Goal: Navigation & Orientation: Understand site structure

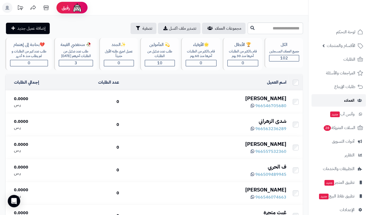
click at [336, 99] on link "العملاء" at bounding box center [338, 100] width 54 height 12
click at [271, 103] on span "966546705680" at bounding box center [270, 106] width 31 height 6
click at [286, 55] on div "الكل جميع العملاء المسجلين 102" at bounding box center [283, 53] width 39 height 30
click at [335, 97] on link "العملاء" at bounding box center [338, 100] width 54 height 12
click at [341, 174] on link "التطبيقات والخدمات" at bounding box center [338, 169] width 54 height 12
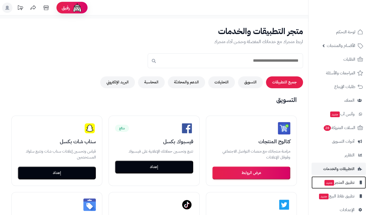
click at [328, 187] on link "تطبيق المتجر جديد" at bounding box center [338, 183] width 54 height 12
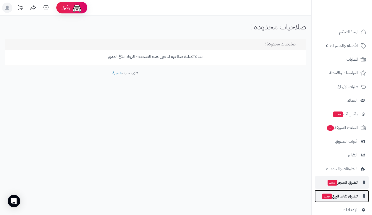
click at [329, 195] on span "جديد" at bounding box center [327, 197] width 10 height 6
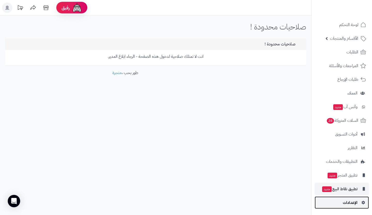
click at [348, 203] on span "الإعدادات" at bounding box center [350, 202] width 15 height 7
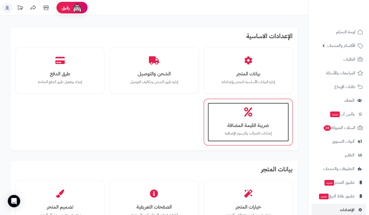
click at [257, 125] on h3 "ضريبة القيمة المضافة" at bounding box center [248, 125] width 71 height 5
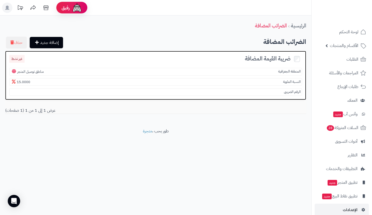
click at [284, 68] on section "المنطقة الجغرافية مناطق توصيل المتجر" at bounding box center [155, 72] width 293 height 8
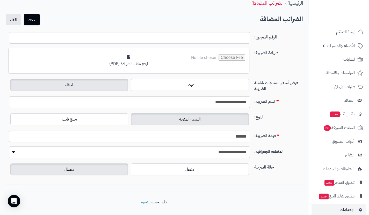
scroll to position [22, 0]
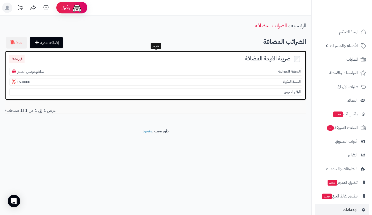
click at [291, 78] on div "النسبة المئوية 15.0000" at bounding box center [155, 81] width 301 height 10
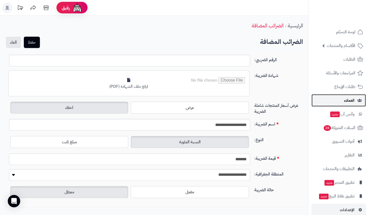
click at [327, 104] on link "العملاء" at bounding box center [338, 100] width 54 height 12
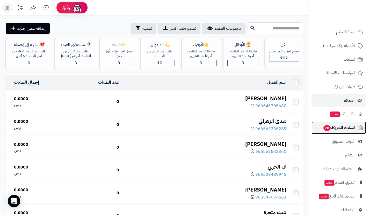
click at [335, 132] on link "السلات المتروكة 28" at bounding box center [338, 128] width 54 height 12
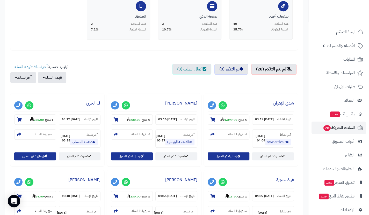
scroll to position [130, 0]
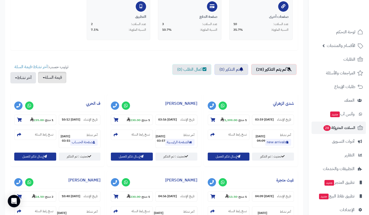
click at [60, 74] on button "قيمة السلة" at bounding box center [52, 77] width 28 height 11
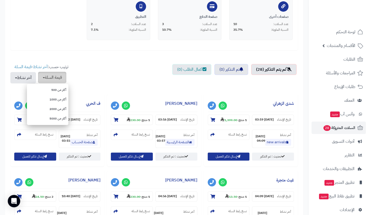
click at [60, 74] on button "قيمة السلة" at bounding box center [52, 77] width 28 height 11
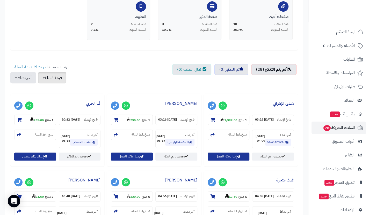
scroll to position [0, 0]
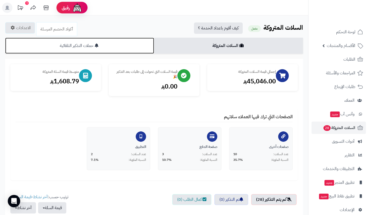
click at [127, 39] on link "حملات التذكير التلقائية" at bounding box center [79, 46] width 149 height 16
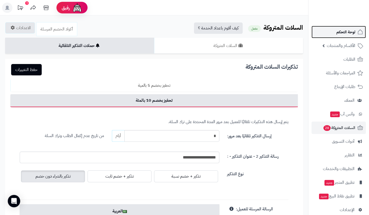
click at [347, 34] on span "لوحة التحكم" at bounding box center [345, 31] width 19 height 7
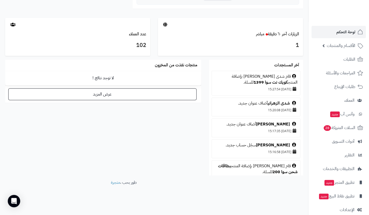
scroll to position [185, 0]
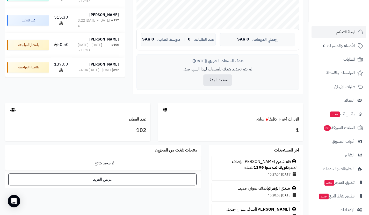
click at [287, 123] on div "1" at bounding box center [230, 132] width 145 height 19
click at [138, 118] on link "عدد العملاء" at bounding box center [137, 119] width 17 height 6
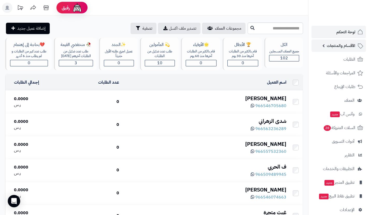
click at [337, 48] on span "الأقسام والمنتجات" at bounding box center [340, 45] width 28 height 7
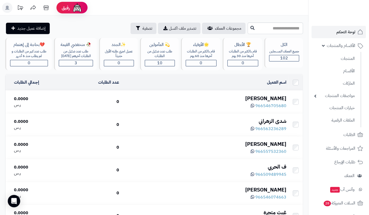
click at [277, 97] on div "غيث حكمي" at bounding box center [204, 98] width 163 height 7
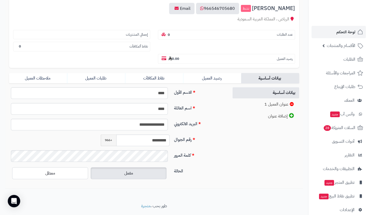
scroll to position [60, 0]
click at [276, 104] on link "عنوان العميل 1" at bounding box center [265, 104] width 67 height 11
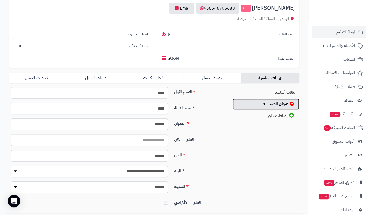
scroll to position [0, 0]
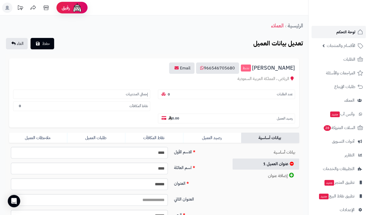
click at [349, 32] on span "لوحة التحكم" at bounding box center [345, 31] width 19 height 7
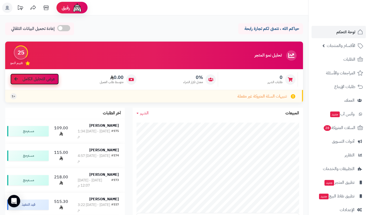
click at [46, 80] on span "عرض التحليل الكامل" at bounding box center [38, 79] width 32 height 6
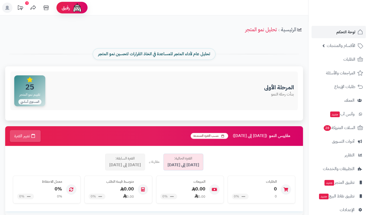
click at [29, 103] on span "المستوى أساسي" at bounding box center [29, 101] width 23 height 5
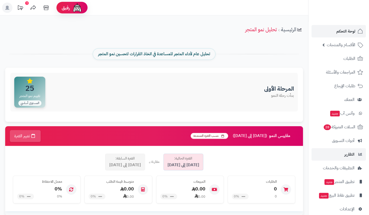
scroll to position [1, 0]
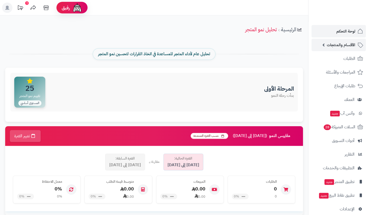
click at [344, 40] on link "الأقسام والمنتجات" at bounding box center [338, 45] width 54 height 12
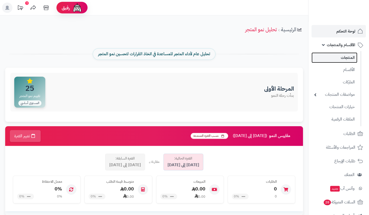
click at [340, 57] on link "المنتجات" at bounding box center [334, 57] width 46 height 11
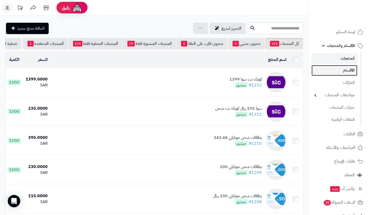
click at [354, 71] on link "الأقسام" at bounding box center [334, 70] width 46 height 11
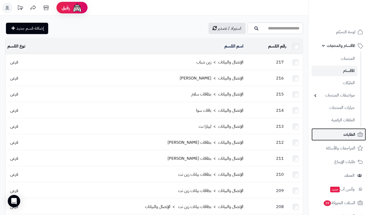
click at [347, 137] on span "الطلبات" at bounding box center [349, 134] width 12 height 7
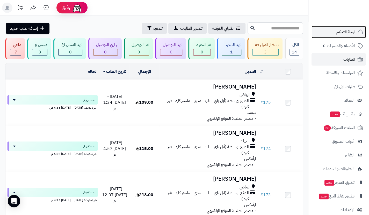
click at [351, 27] on link "لوحة التحكم" at bounding box center [338, 32] width 54 height 12
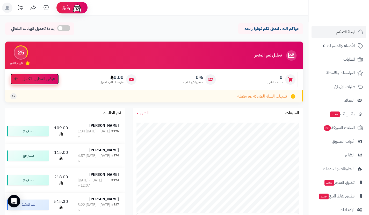
click at [53, 78] on span "عرض التحليل الكامل" at bounding box center [38, 79] width 32 height 6
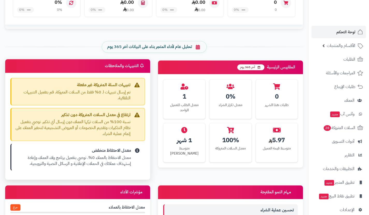
scroll to position [187, 0]
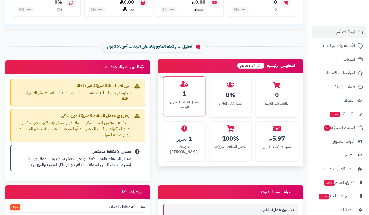
click at [173, 102] on div "معدل الطلب للعميل الواحد" at bounding box center [184, 105] width 34 height 10
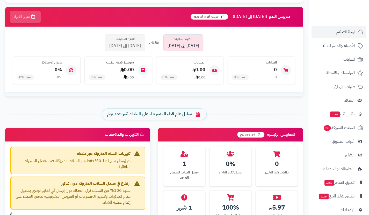
scroll to position [119, 0]
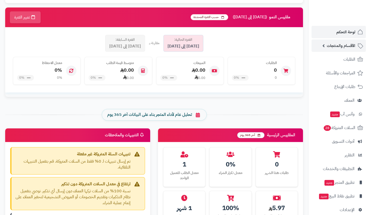
click at [323, 50] on link "الأقسام والمنتجات" at bounding box center [338, 46] width 54 height 12
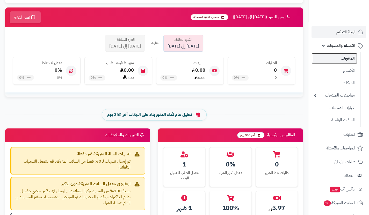
click at [325, 55] on link "المنتجات" at bounding box center [334, 58] width 46 height 11
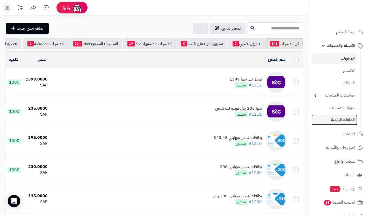
click at [331, 122] on link "الملفات الرقمية" at bounding box center [334, 120] width 46 height 11
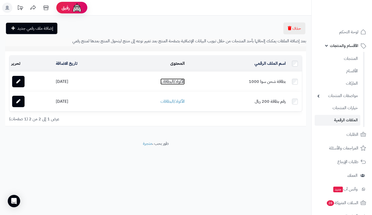
click at [179, 82] on link "الأكواد/البطاقات" at bounding box center [173, 82] width 24 height 6
click at [350, 84] on link "الماركات" at bounding box center [338, 83] width 46 height 11
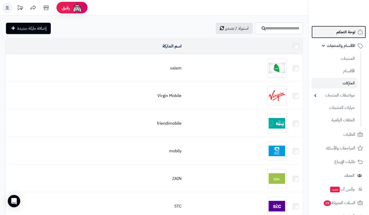
click at [344, 30] on span "لوحة التحكم" at bounding box center [345, 31] width 19 height 7
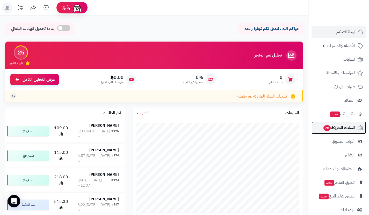
click at [339, 131] on span "السلات المتروكة 28" at bounding box center [338, 127] width 32 height 7
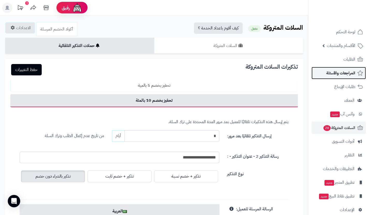
click at [352, 69] on link "المراجعات والأسئلة" at bounding box center [338, 73] width 54 height 12
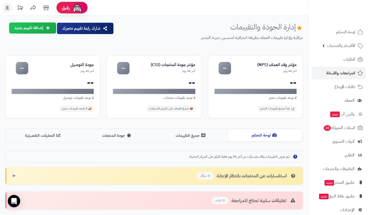
click at [268, 135] on button "لوحة التحكم" at bounding box center [265, 136] width 74 height 12
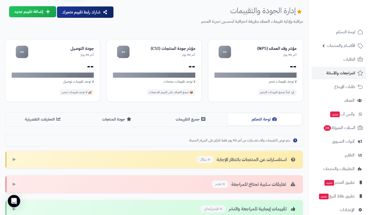
scroll to position [14, 0]
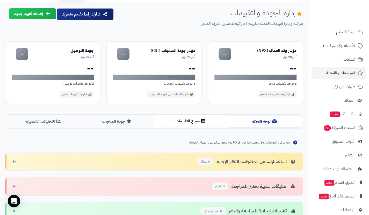
click at [196, 122] on button "جميع التقييمات" at bounding box center [191, 122] width 74 height 12
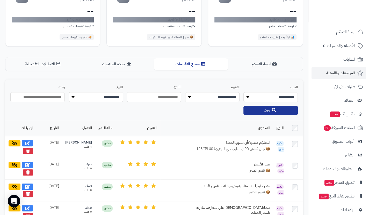
scroll to position [0, 0]
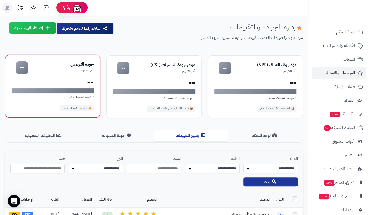
click at [86, 86] on div "--" at bounding box center [53, 82] width 82 height 8
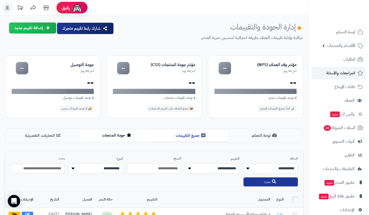
click at [131, 133] on button "جودة المنتجات" at bounding box center [117, 136] width 74 height 12
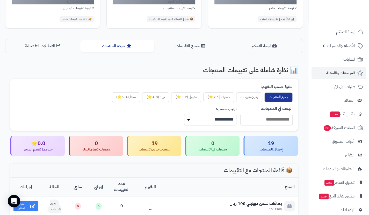
scroll to position [89, 0]
click at [217, 97] on button "ضعيف (1-2 ⭐)" at bounding box center [218, 98] width 31 height 10
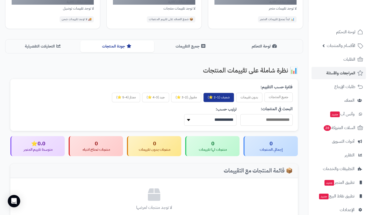
click at [285, 97] on button "جميع المنتجات" at bounding box center [278, 98] width 28 height 10
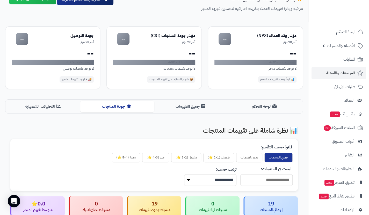
scroll to position [0, 0]
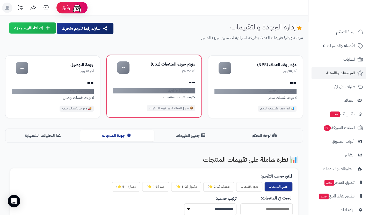
click at [149, 89] on div "لا توجد بيانات كافية" at bounding box center [154, 90] width 82 height 5
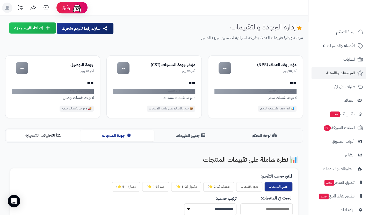
click at [56, 135] on icon at bounding box center [58, 135] width 4 height 4
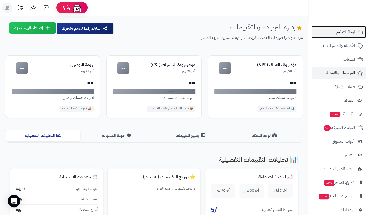
click at [337, 32] on span "لوحة التحكم" at bounding box center [345, 31] width 19 height 7
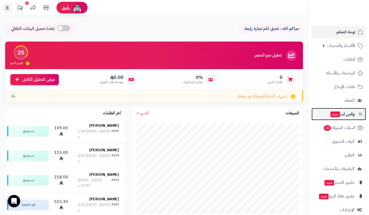
click at [332, 109] on link "وآتس آب جديد" at bounding box center [338, 114] width 54 height 12
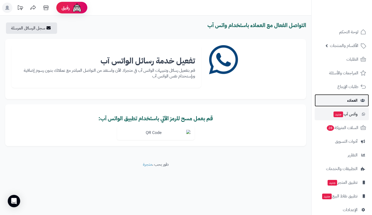
click at [338, 98] on link "العملاء" at bounding box center [342, 100] width 54 height 12
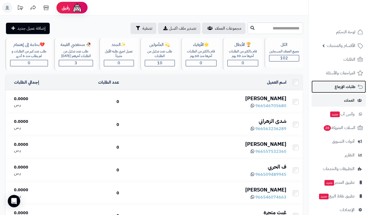
click at [338, 84] on span "طلبات الإرجاع" at bounding box center [344, 86] width 21 height 7
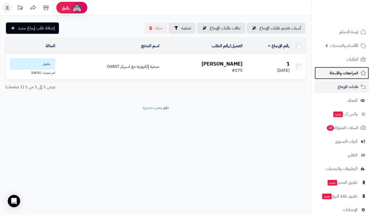
click at [341, 72] on span "المراجعات والأسئلة" at bounding box center [344, 73] width 29 height 7
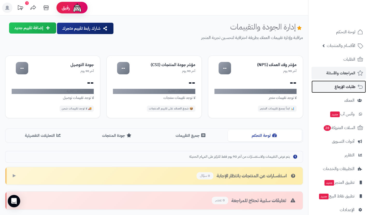
click at [343, 88] on span "طلبات الإرجاع" at bounding box center [344, 86] width 21 height 7
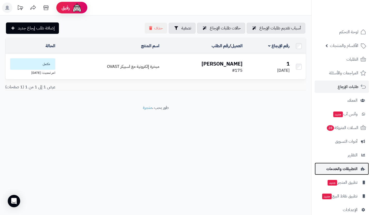
click at [338, 165] on link "التطبيقات والخدمات" at bounding box center [342, 169] width 54 height 12
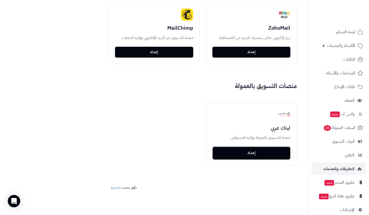
scroll to position [957, 0]
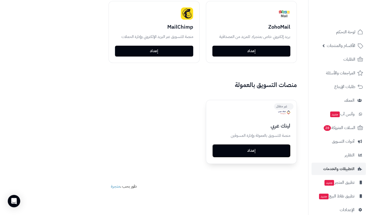
click at [259, 147] on button "إعداد" at bounding box center [251, 151] width 78 height 13
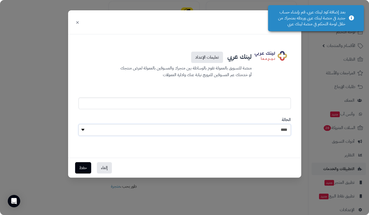
click at [241, 127] on select "**** ****" at bounding box center [184, 130] width 212 height 12
click at [116, 39] on div "**********" at bounding box center [184, 94] width 233 height 168
click at [104, 166] on button "إلغاء" at bounding box center [104, 167] width 15 height 11
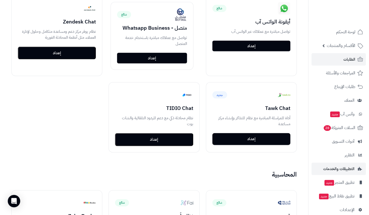
scroll to position [560, 0]
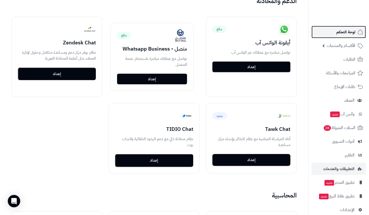
click at [357, 35] on link "لوحة التحكم" at bounding box center [338, 32] width 54 height 12
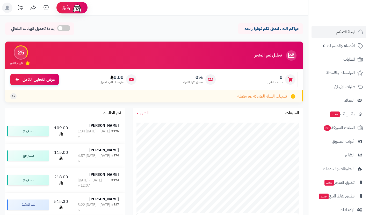
scroll to position [133, 0]
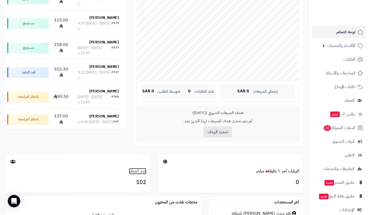
click at [137, 171] on link "عدد العملاء" at bounding box center [137, 171] width 17 height 6
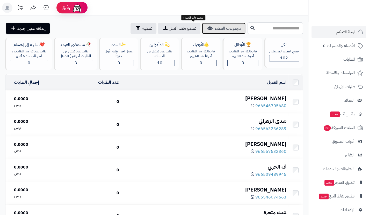
click at [215, 27] on span "مجموعات العملاء" at bounding box center [228, 28] width 26 height 6
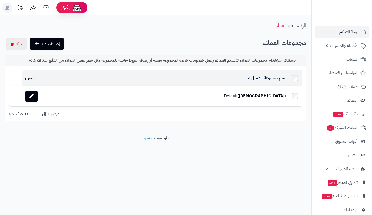
click at [344, 38] on link "لوحة التحكم" at bounding box center [342, 32] width 54 height 12
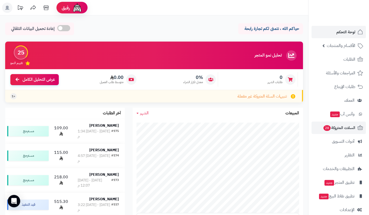
scroll to position [7, 0]
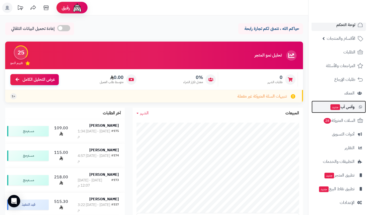
click at [342, 109] on span "وآتس آب جديد" at bounding box center [341, 106] width 25 height 7
